Goal: Find specific page/section: Locate a particular part of the current website

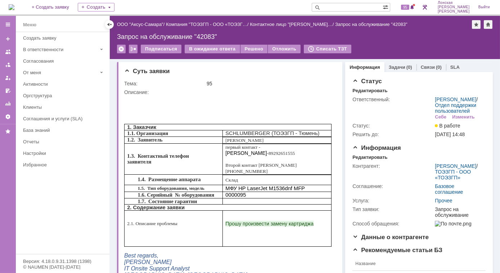
click at [352, 7] on input "text" at bounding box center [347, 7] width 71 height 9
type input "28798"
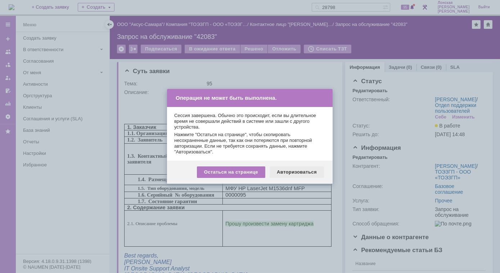
click at [306, 173] on div "Авторизоваться" at bounding box center [297, 172] width 54 height 12
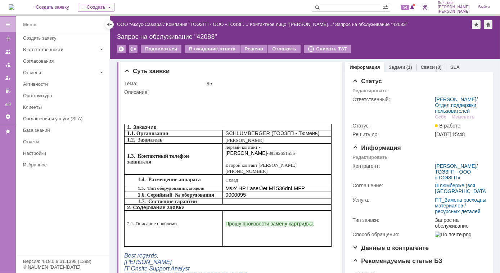
click at [346, 9] on input "text" at bounding box center [347, 7] width 71 height 9
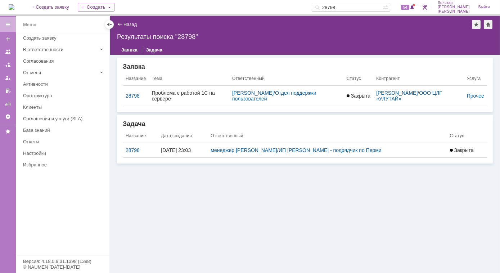
click at [135, 150] on div "28798" at bounding box center [141, 150] width 30 height 6
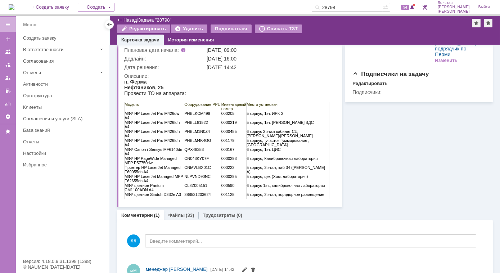
scroll to position [65, 0]
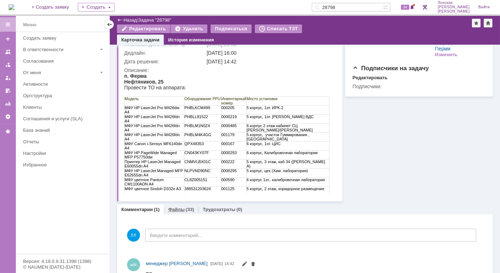
click at [188, 208] on div "(33)" at bounding box center [190, 209] width 8 height 5
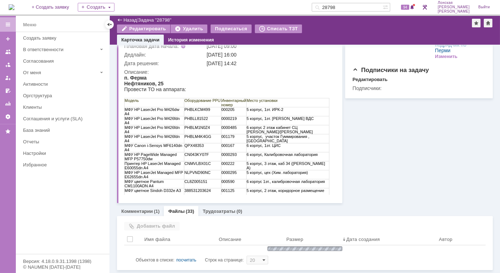
scroll to position [65, 0]
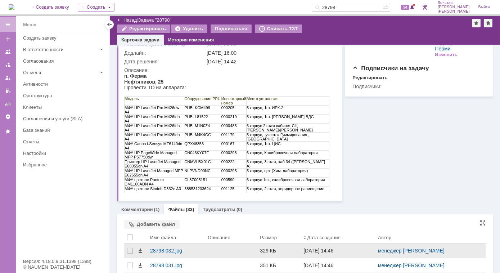
click at [162, 252] on div "28798 032.jpg" at bounding box center [176, 251] width 52 height 6
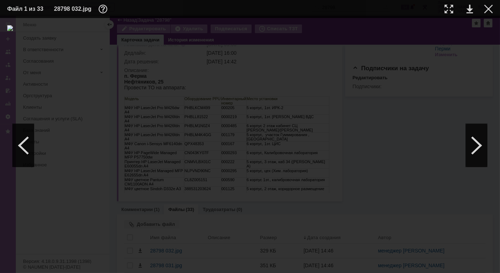
click at [454, 10] on td at bounding box center [463, 9] width 20 height 11
click at [446, 11] on div at bounding box center [449, 9] width 9 height 9
drag, startPoint x: 249, startPoint y: 270, endPoint x: 181, endPoint y: 265, distance: 68.2
click at [181, 265] on div at bounding box center [250, 145] width 500 height 255
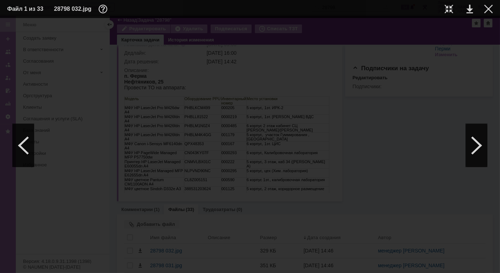
scroll to position [358, 0]
click at [469, 129] on div at bounding box center [477, 145] width 22 height 43
click at [478, 149] on div at bounding box center [477, 145] width 22 height 43
click at [446, 6] on div at bounding box center [449, 9] width 9 height 9
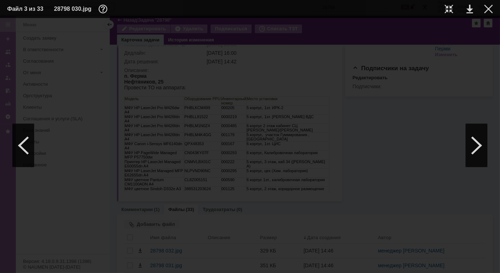
scroll to position [129, 51]
click at [482, 150] on div at bounding box center [477, 145] width 22 height 43
click at [479, 150] on div at bounding box center [477, 145] width 22 height 43
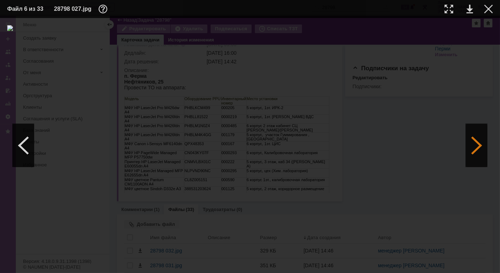
click at [479, 150] on div at bounding box center [477, 145] width 22 height 43
click at [32, 149] on div at bounding box center [24, 145] width 22 height 43
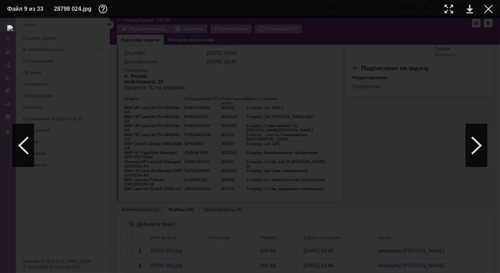
click at [455, 10] on td at bounding box center [463, 9] width 20 height 11
click at [447, 6] on div at bounding box center [449, 9] width 9 height 9
drag, startPoint x: 359, startPoint y: 270, endPoint x: 229, endPoint y: 249, distance: 131.3
click at [229, 249] on div at bounding box center [250, 145] width 500 height 255
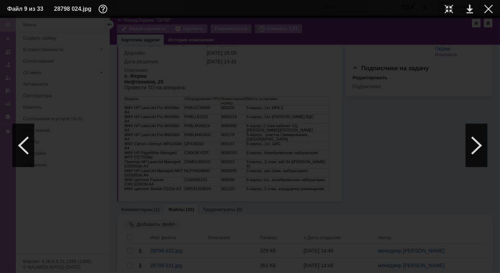
scroll to position [458, 0]
drag, startPoint x: 383, startPoint y: 271, endPoint x: 486, endPoint y: 270, distance: 102.6
click at [486, 271] on div at bounding box center [250, 145] width 500 height 255
click at [21, 147] on div at bounding box center [24, 145] width 22 height 43
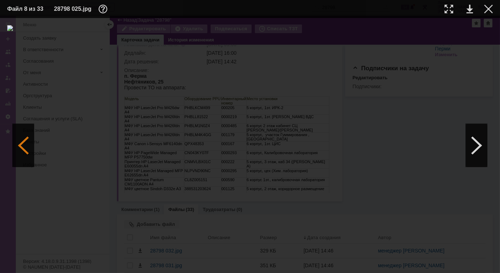
scroll to position [0, 0]
click at [451, 9] on div at bounding box center [449, 9] width 9 height 9
drag, startPoint x: 244, startPoint y: 271, endPoint x: 133, endPoint y: 271, distance: 110.5
click at [133, 271] on div at bounding box center [250, 145] width 500 height 255
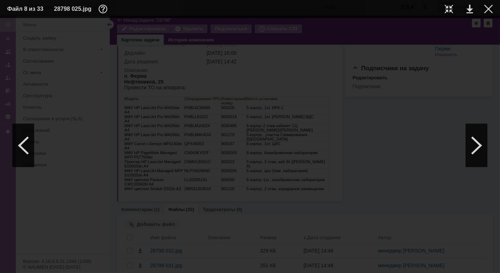
scroll to position [588, 0]
click at [28, 148] on div at bounding box center [24, 145] width 22 height 43
click at [469, 148] on div at bounding box center [477, 145] width 22 height 43
click at [471, 140] on div at bounding box center [477, 145] width 22 height 43
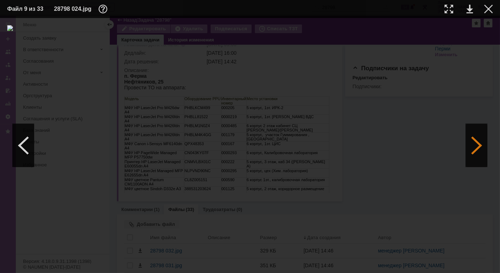
click at [471, 140] on div at bounding box center [477, 145] width 22 height 43
click at [477, 142] on div at bounding box center [477, 145] width 22 height 43
click at [470, 148] on div at bounding box center [477, 145] width 22 height 43
click at [481, 145] on div at bounding box center [477, 145] width 22 height 43
click at [23, 143] on div at bounding box center [24, 145] width 22 height 43
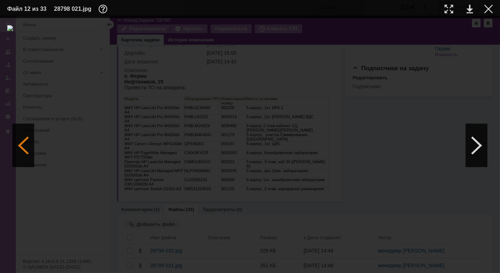
click at [23, 145] on div at bounding box center [24, 145] width 22 height 43
click at [24, 144] on div at bounding box center [24, 145] width 22 height 43
click at [25, 147] on div at bounding box center [24, 145] width 22 height 43
click at [450, 11] on div at bounding box center [449, 9] width 9 height 9
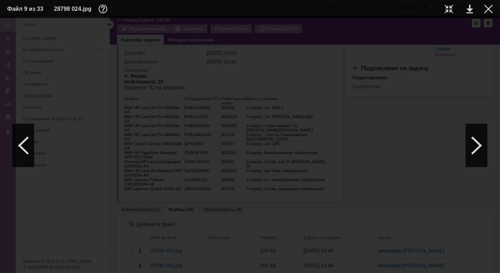
drag, startPoint x: 244, startPoint y: 272, endPoint x: 157, endPoint y: 255, distance: 88.7
click at [159, 260] on div at bounding box center [250, 145] width 500 height 255
drag, startPoint x: 388, startPoint y: 271, endPoint x: 477, endPoint y: 284, distance: 89.5
click at [477, 272] on html "Идет загрузка, пожалуйста, подождите. На домашнюю + Создать заявку Создать 2879…" at bounding box center [250, 136] width 500 height 273
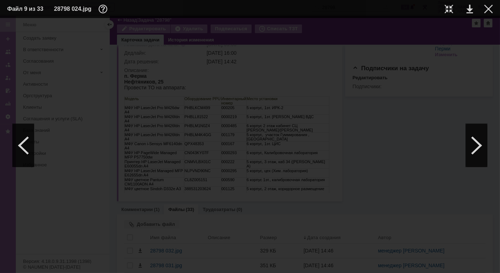
scroll to position [0, 95]
click at [19, 144] on div at bounding box center [24, 145] width 22 height 43
click at [451, 9] on div at bounding box center [449, 9] width 9 height 9
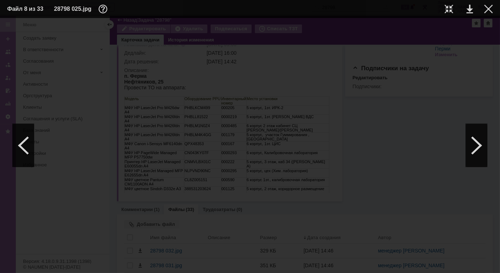
drag, startPoint x: 183, startPoint y: 271, endPoint x: 83, endPoint y: 262, distance: 100.4
click at [82, 269] on div at bounding box center [250, 145] width 500 height 255
drag, startPoint x: 191, startPoint y: 215, endPoint x: 182, endPoint y: 266, distance: 51.8
click at [191, 18] on img at bounding box center [250, 15] width 500 height 6
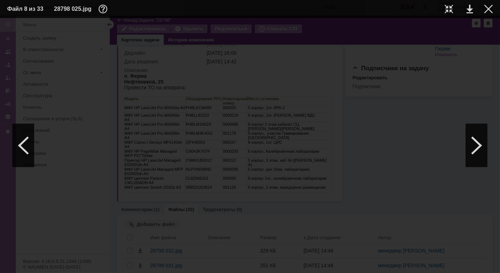
scroll to position [588, 0]
click at [478, 147] on div at bounding box center [477, 145] width 22 height 43
click at [449, 8] on div at bounding box center [449, 9] width 9 height 9
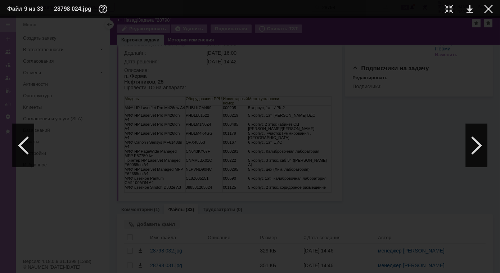
drag, startPoint x: 212, startPoint y: 269, endPoint x: 136, endPoint y: 259, distance: 76.3
click at [136, 259] on div at bounding box center [250, 145] width 500 height 255
drag, startPoint x: 28, startPoint y: 152, endPoint x: 35, endPoint y: 159, distance: 9.4
click at [28, 152] on div at bounding box center [24, 145] width 22 height 43
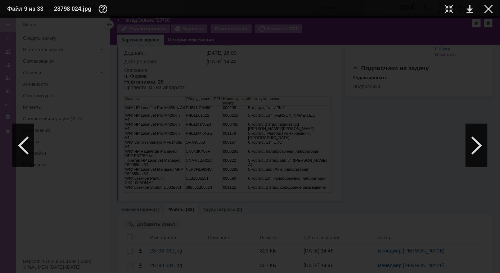
scroll to position [0, 0]
click at [25, 146] on div at bounding box center [24, 145] width 22 height 43
click at [481, 142] on div at bounding box center [477, 145] width 22 height 43
click at [482, 143] on div at bounding box center [477, 145] width 22 height 43
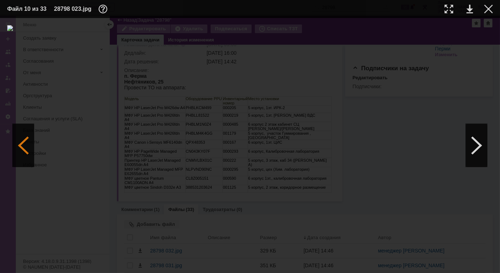
click at [30, 131] on div at bounding box center [24, 145] width 22 height 43
click at [488, 8] on div at bounding box center [488, 9] width 9 height 9
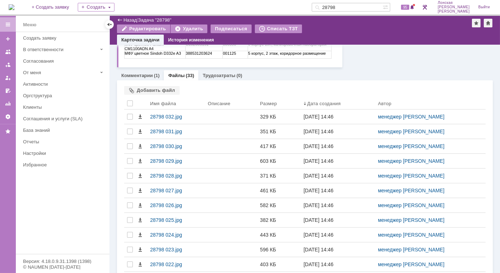
scroll to position [185, 0]
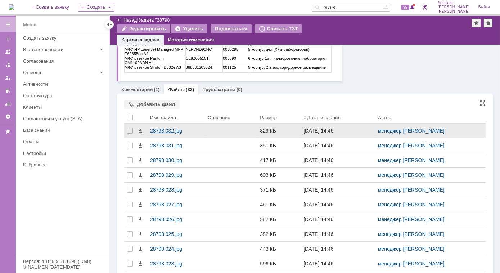
drag, startPoint x: 165, startPoint y: 134, endPoint x: 166, endPoint y: 125, distance: 9.1
click at [165, 134] on div "28798 032.jpg" at bounding box center [176, 130] width 58 height 14
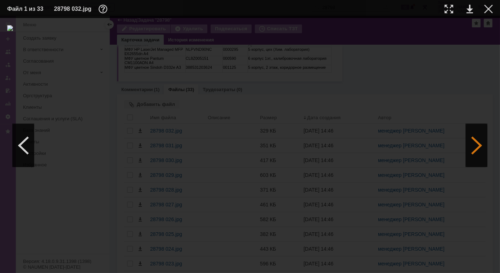
click at [476, 143] on div at bounding box center [477, 145] width 22 height 43
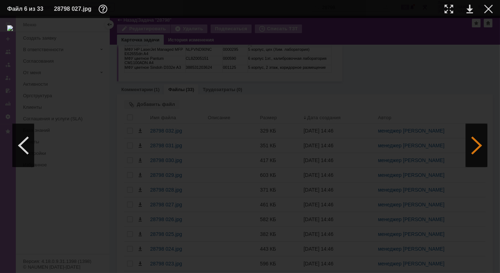
click at [476, 143] on div at bounding box center [477, 145] width 22 height 43
click at [448, 9] on div at bounding box center [449, 9] width 9 height 9
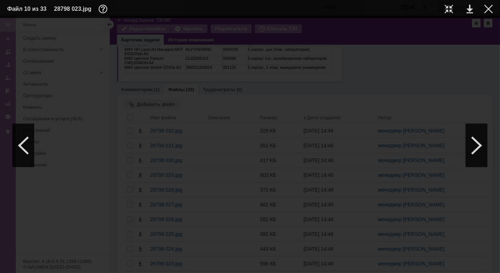
scroll to position [31, 51]
click at [486, 10] on div at bounding box center [488, 9] width 9 height 9
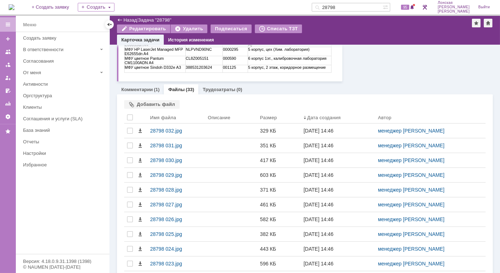
click at [352, 8] on input "28798" at bounding box center [347, 7] width 71 height 9
type input "40658"
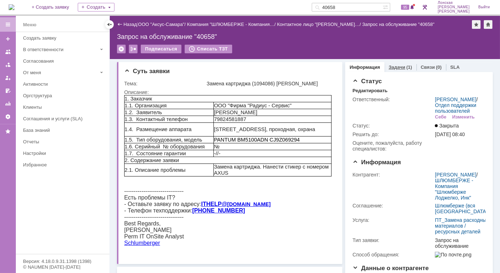
click at [391, 66] on link "Задачи" at bounding box center [397, 66] width 17 height 5
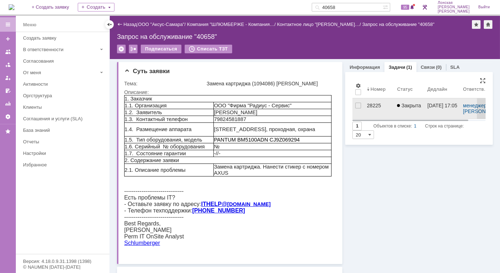
click at [368, 105] on div "28225" at bounding box center [379, 106] width 24 height 6
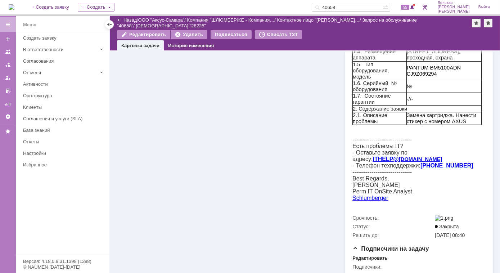
scroll to position [294, 0]
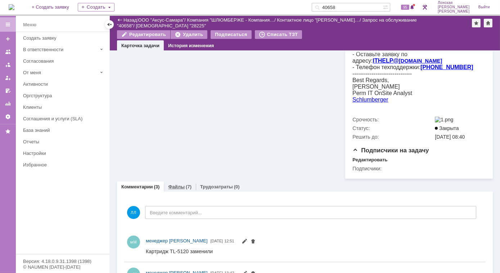
click at [175, 184] on link "Файлы" at bounding box center [176, 186] width 17 height 5
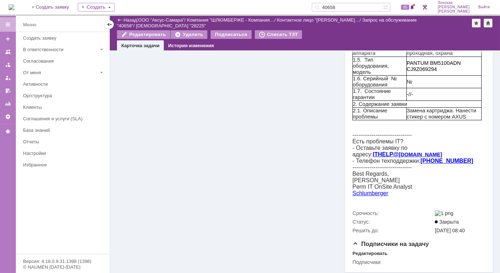
scroll to position [294, 0]
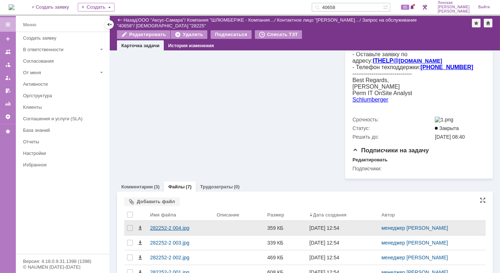
click at [163, 225] on div "282252-2 004.jpg" at bounding box center [180, 228] width 61 height 6
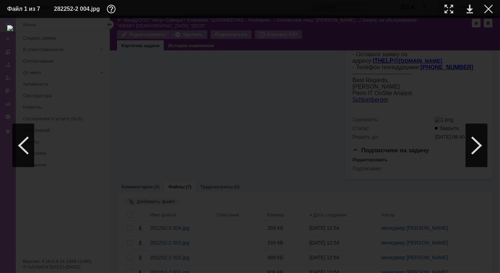
click at [452, 147] on div at bounding box center [250, 145] width 486 height 240
click at [472, 143] on div at bounding box center [477, 145] width 22 height 43
click at [466, 145] on div at bounding box center [477, 145] width 22 height 43
click at [24, 148] on div at bounding box center [24, 145] width 22 height 43
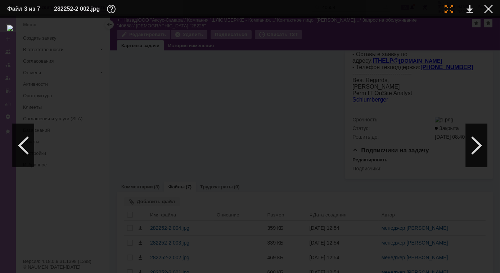
click at [451, 9] on div at bounding box center [449, 9] width 9 height 9
drag, startPoint x: 490, startPoint y: 7, endPoint x: 471, endPoint y: 8, distance: 18.4
click at [490, 7] on div at bounding box center [488, 9] width 9 height 9
